Goal: Information Seeking & Learning: Learn about a topic

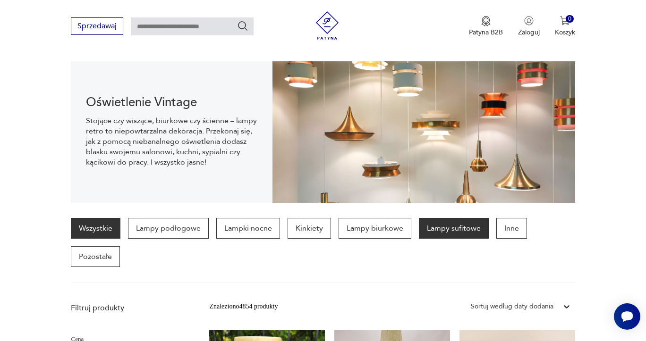
click at [456, 224] on p "Lampy sufitowe" at bounding box center [454, 228] width 70 height 21
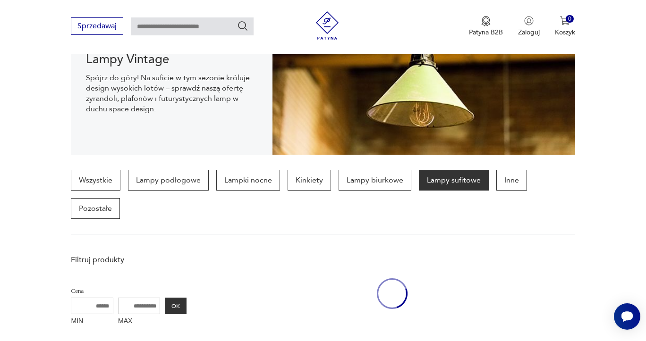
scroll to position [251, 0]
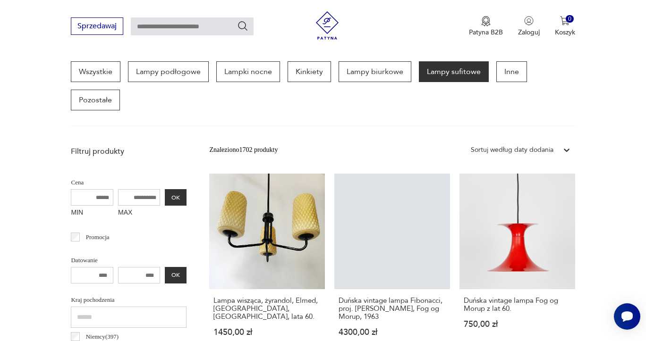
click at [135, 198] on input "MAX" at bounding box center [139, 197] width 42 height 17
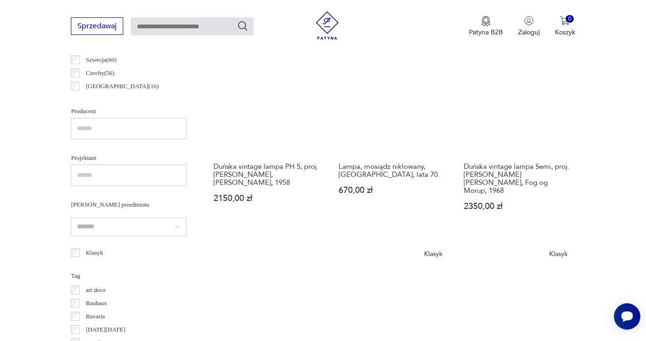
scroll to position [580, 0]
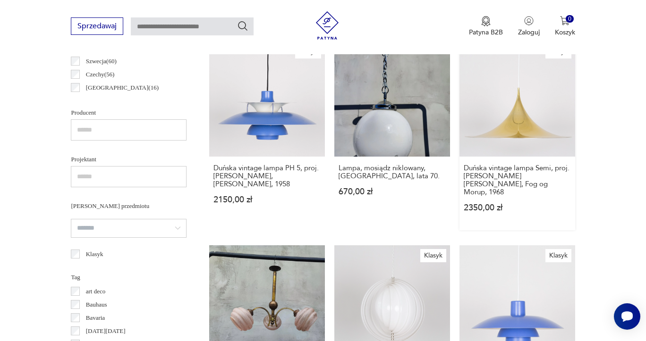
click at [526, 143] on link "Klasyk Duńska vintage lampa Semi, proj. [PERSON_NAME] [PERSON_NAME], Fog og Mor…" at bounding box center [517, 136] width 116 height 189
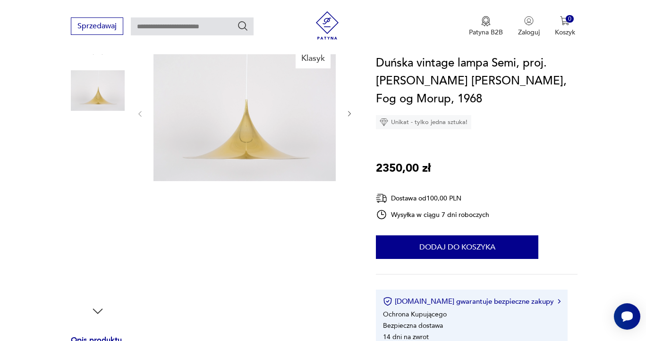
scroll to position [103, 0]
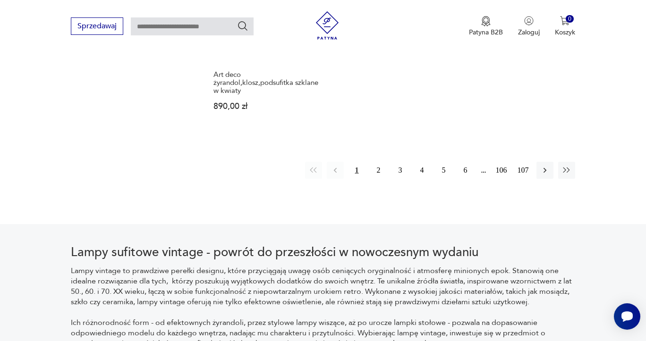
scroll to position [1460, 0]
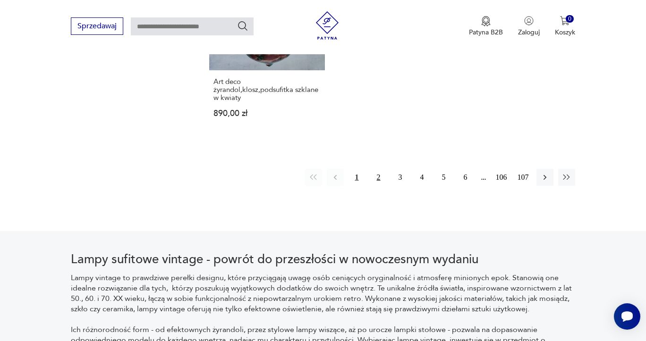
click at [379, 169] on button "2" at bounding box center [378, 177] width 17 height 17
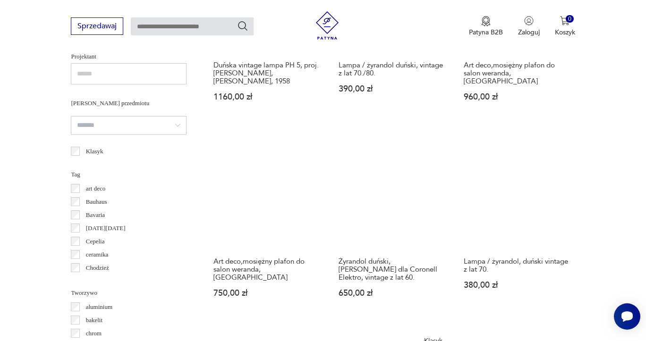
scroll to position [684, 0]
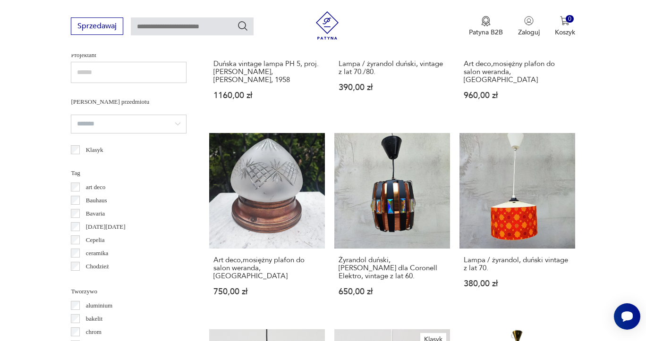
click at [112, 68] on input "text" at bounding box center [129, 72] width 116 height 21
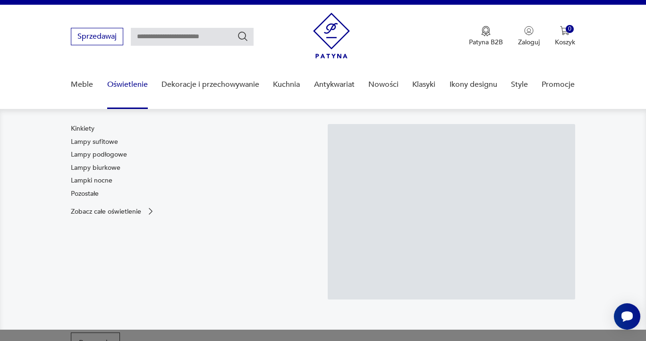
scroll to position [0, 0]
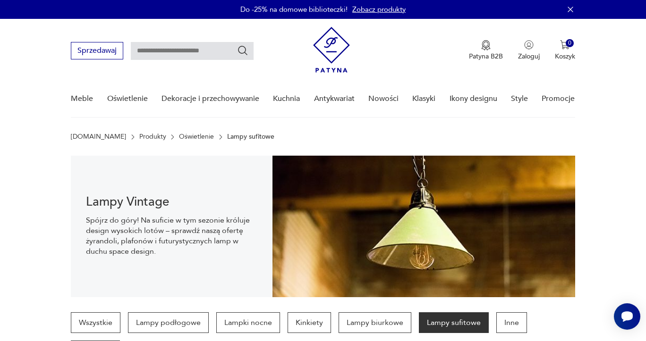
click at [187, 46] on input "text" at bounding box center [192, 51] width 123 height 18
type input "****"
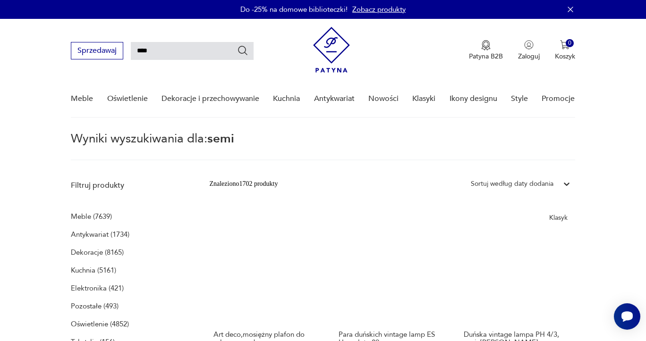
type input "****"
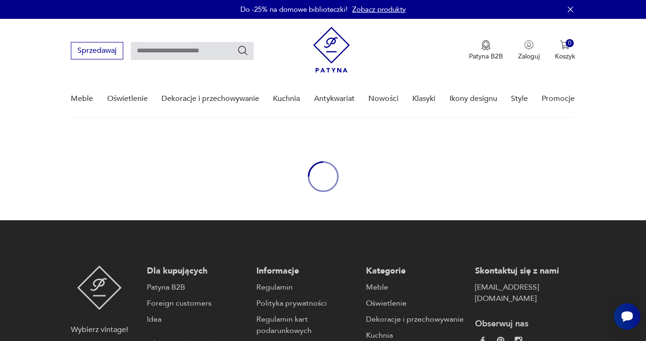
type input "****"
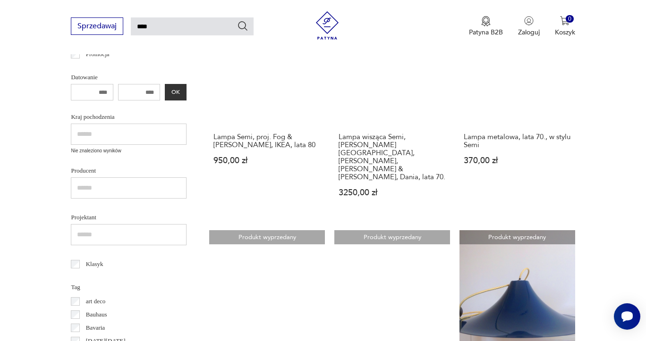
scroll to position [422, 0]
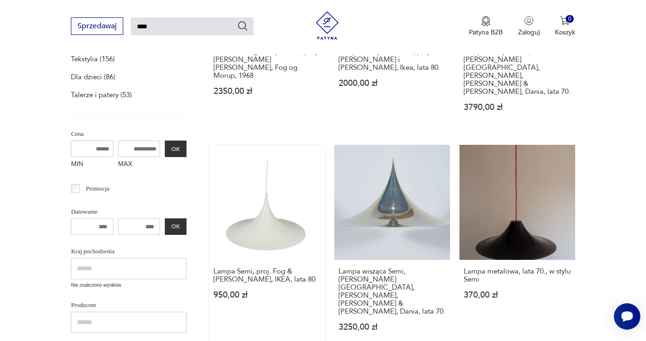
click at [263, 196] on link "Lampa Semi, proj. Fog & [PERSON_NAME], IKEA, lata 80 950,00 zł" at bounding box center [267, 247] width 116 height 205
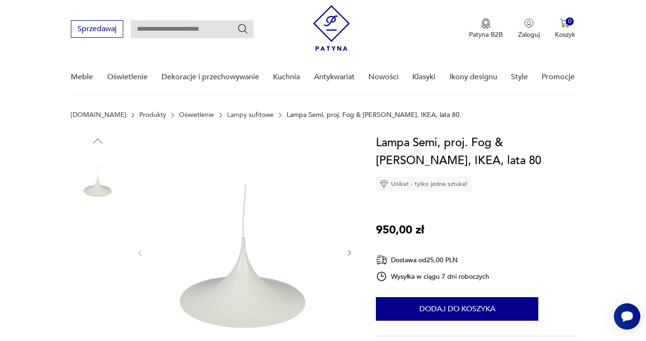
scroll to position [84, 0]
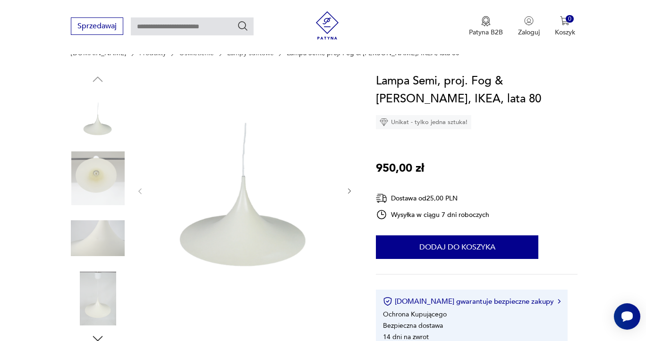
click at [109, 184] on img at bounding box center [98, 179] width 54 height 54
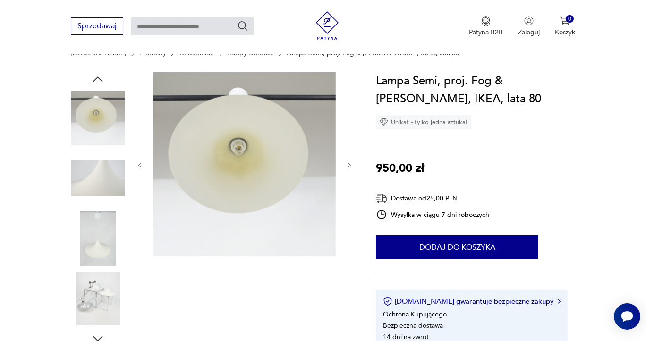
click at [100, 245] on img at bounding box center [98, 239] width 54 height 54
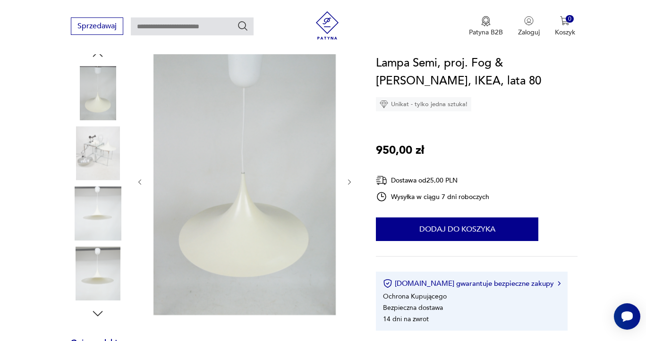
scroll to position [112, 0]
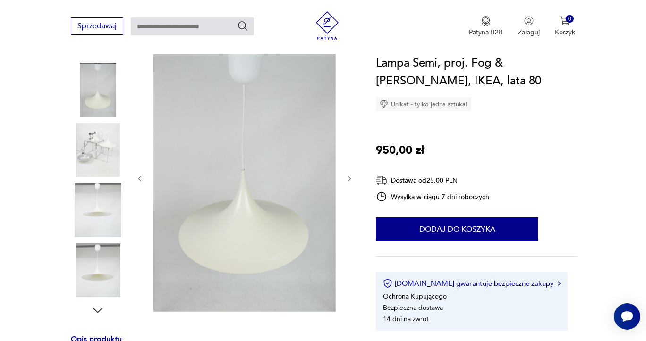
click at [96, 268] on img at bounding box center [98, 271] width 54 height 54
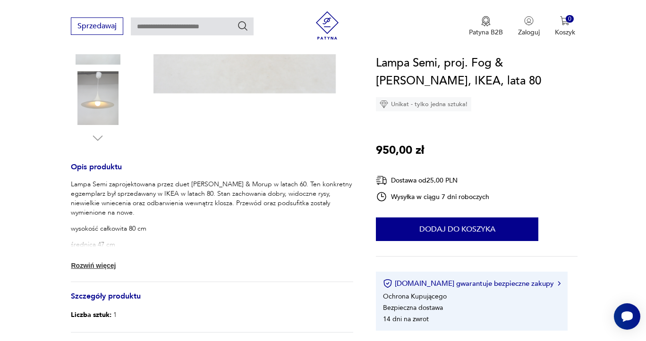
scroll to position [351, 0]
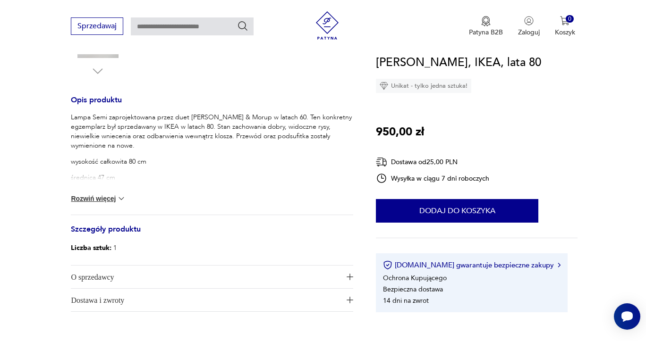
click at [118, 199] on img at bounding box center [121, 198] width 9 height 9
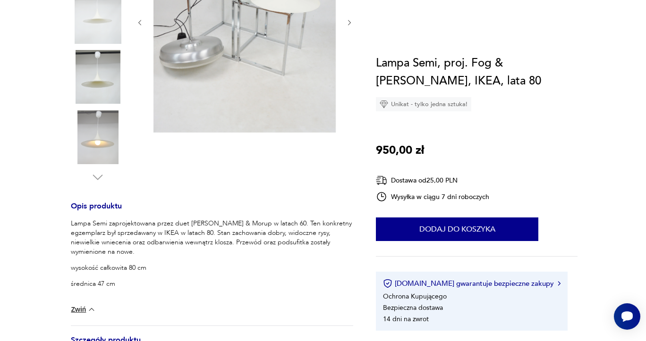
scroll to position [0, 0]
